Goal: Navigation & Orientation: Find specific page/section

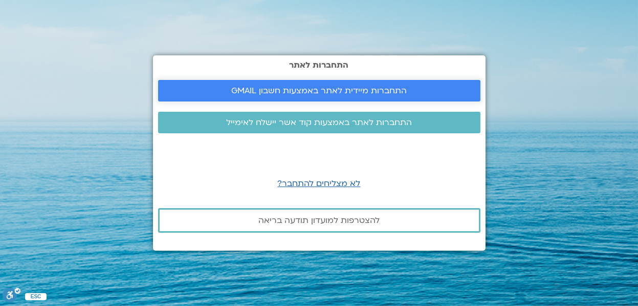
click at [310, 90] on span "התחברות מיידית לאתר באמצעות חשבון GMAIL" at bounding box center [319, 90] width 176 height 9
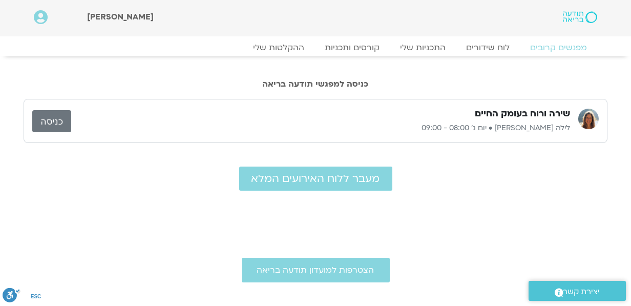
click at [48, 120] on link "כניסה" at bounding box center [51, 121] width 39 height 22
